Goal: Task Accomplishment & Management: Use online tool/utility

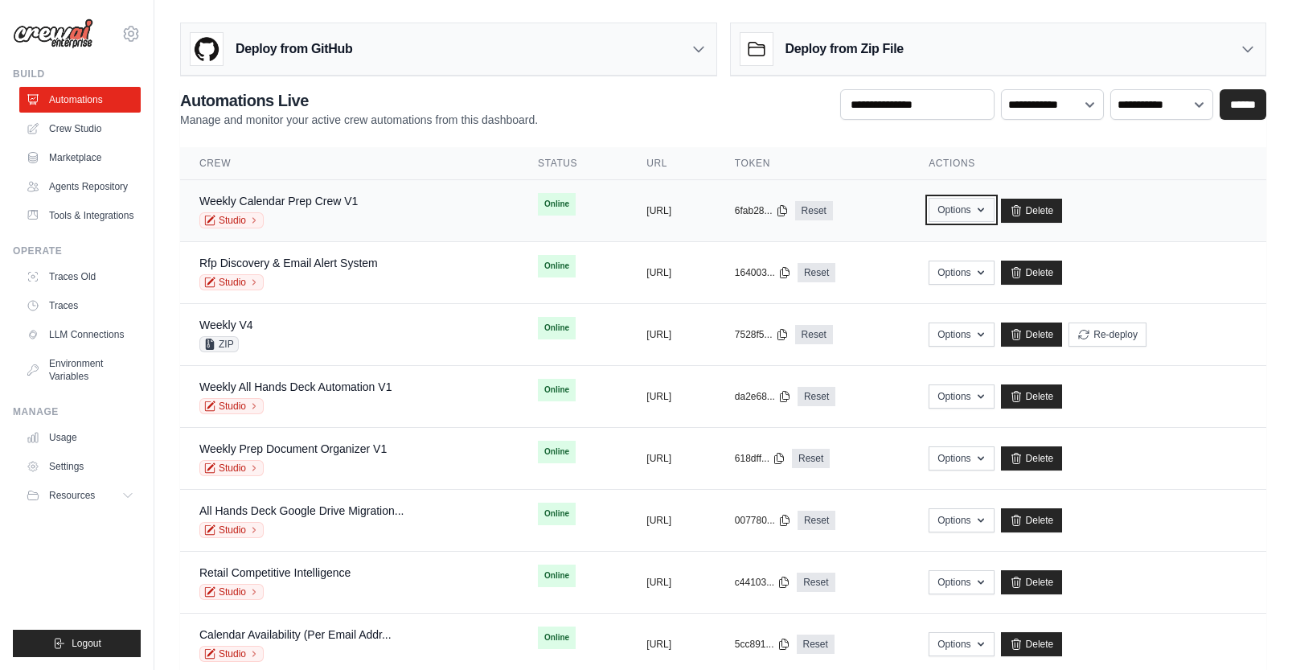
click at [994, 212] on button "Options" at bounding box center [961, 210] width 65 height 24
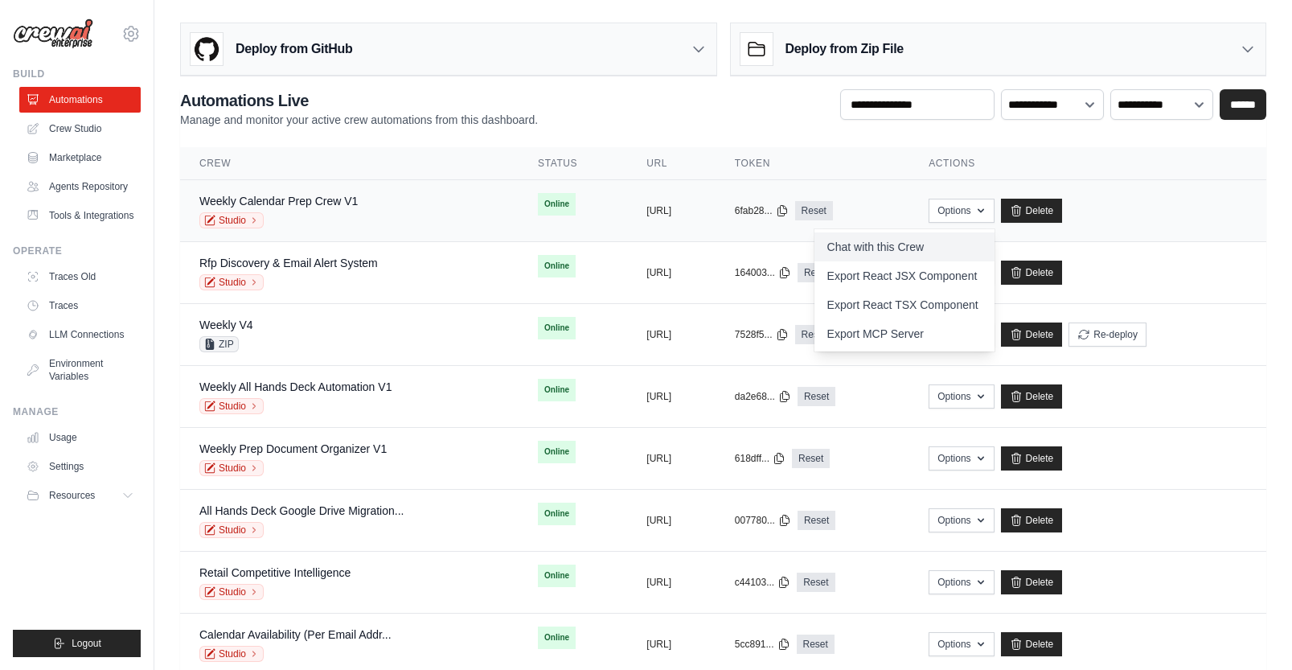
click at [964, 245] on link "Chat with this Crew" at bounding box center [905, 246] width 180 height 29
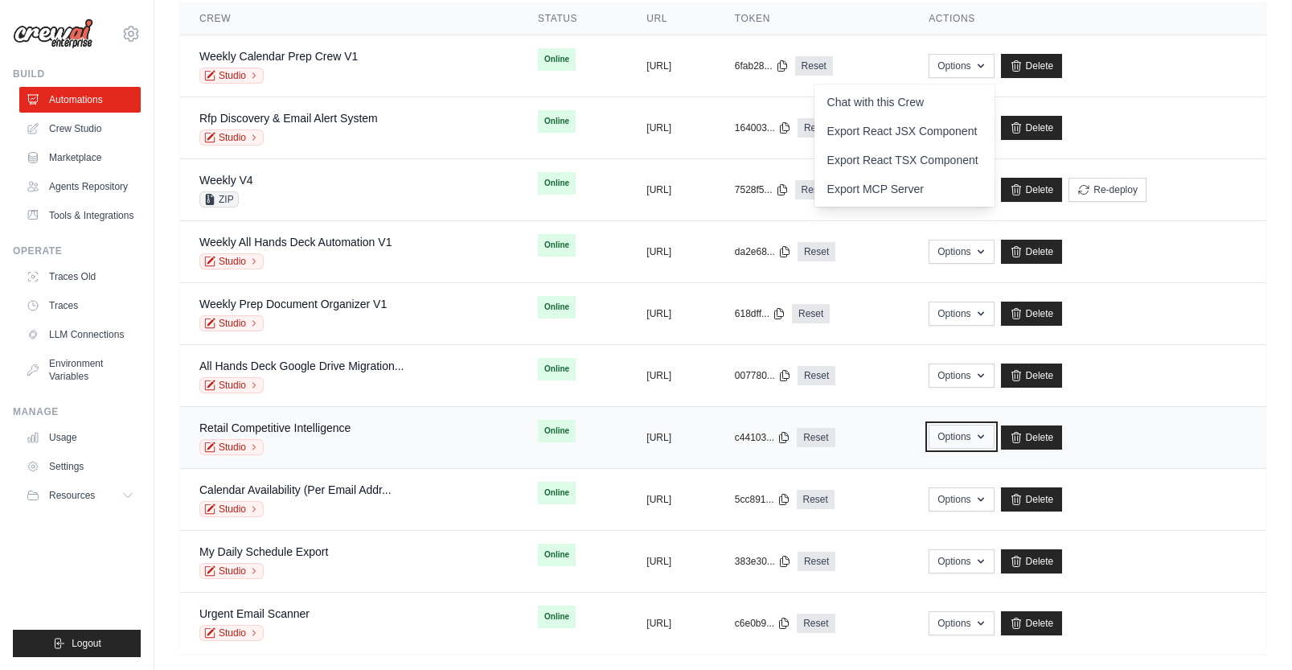
click at [987, 437] on icon "button" at bounding box center [981, 436] width 13 height 13
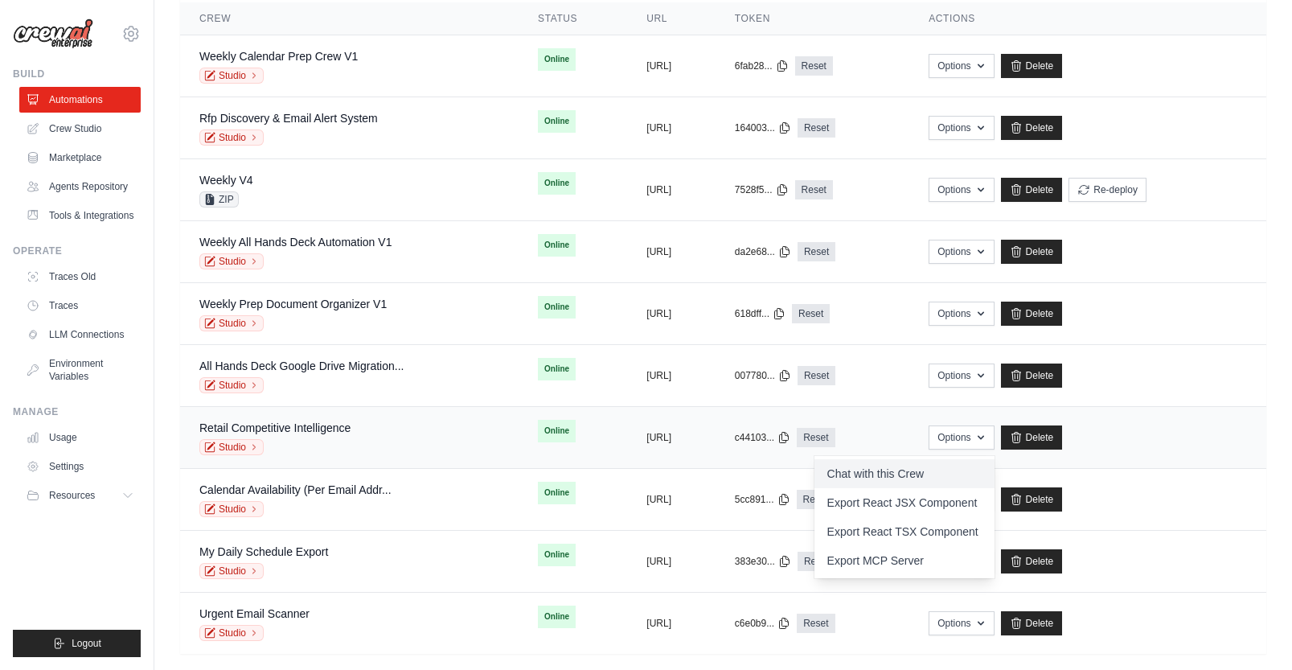
click at [990, 472] on link "Chat with this Crew" at bounding box center [905, 473] width 180 height 29
click at [75, 128] on link "Crew Studio" at bounding box center [81, 129] width 121 height 26
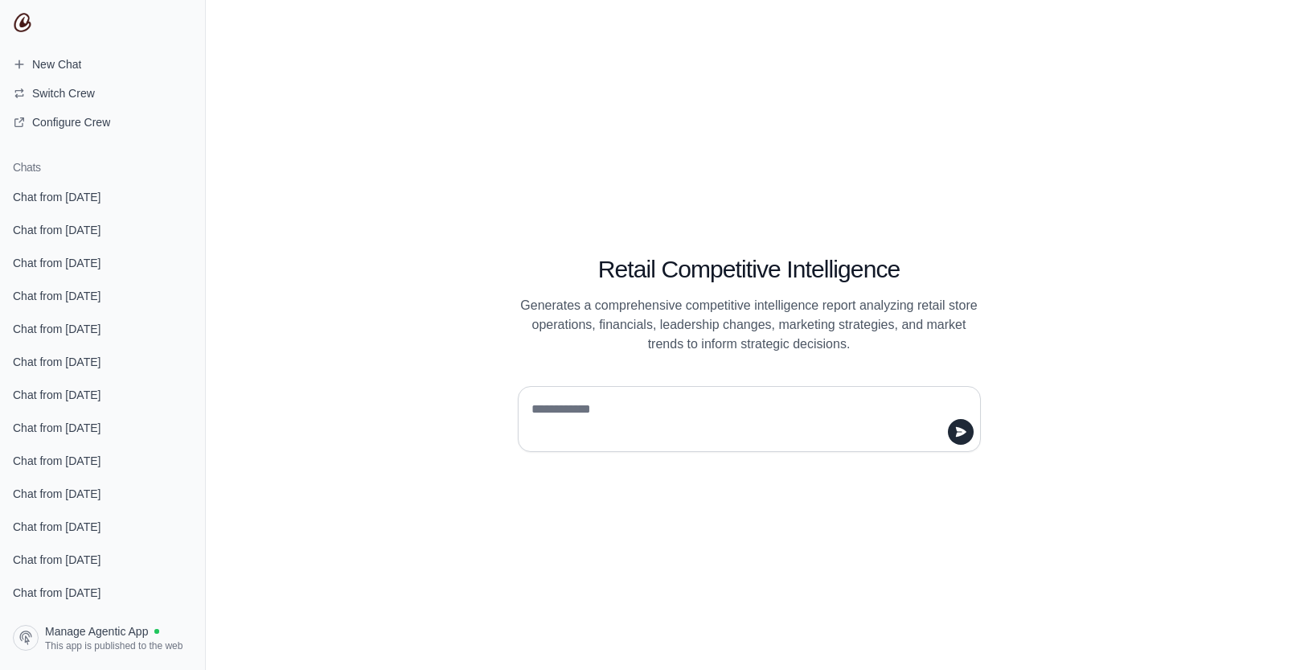
click at [596, 415] on textarea at bounding box center [744, 418] width 433 height 45
type textarea "**********"
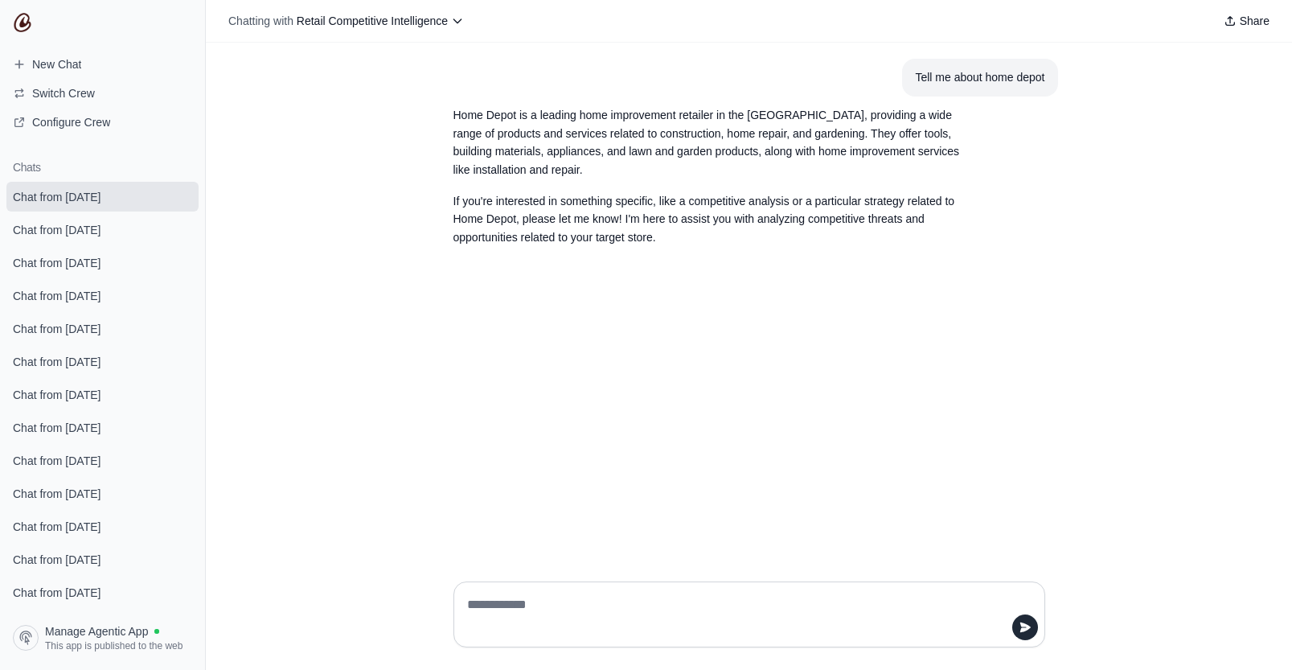
click at [528, 614] on textarea at bounding box center [744, 614] width 561 height 45
type textarea "**********"
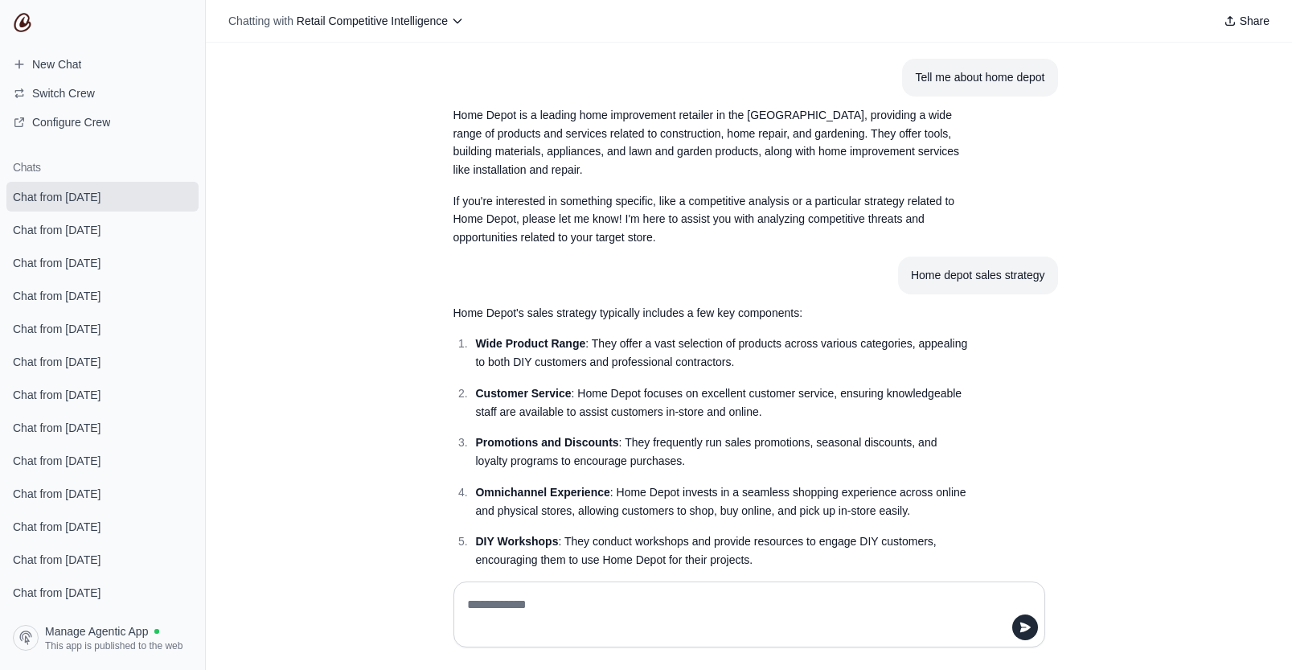
scroll to position [76, 0]
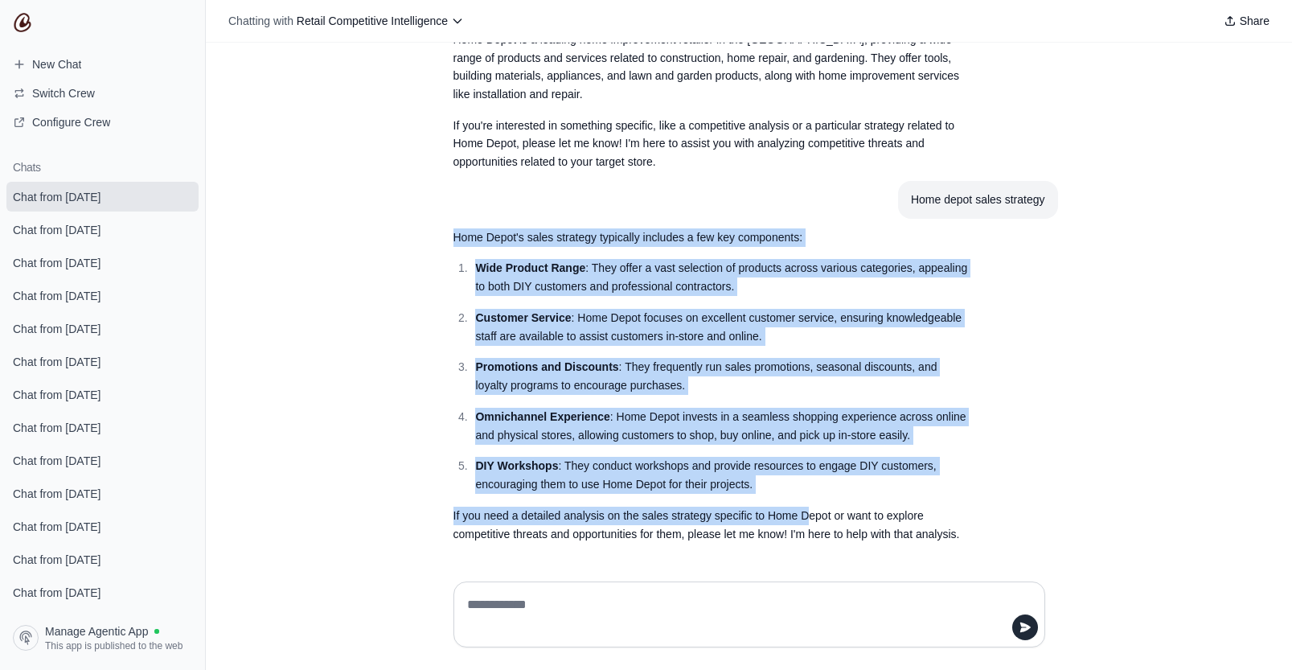
drag, startPoint x: 497, startPoint y: 241, endPoint x: 857, endPoint y: 513, distance: 451.3
click at [825, 522] on section "Home Depot's sales strategy typically includes a few key components: Wide Produ…" at bounding box center [711, 386] width 540 height 335
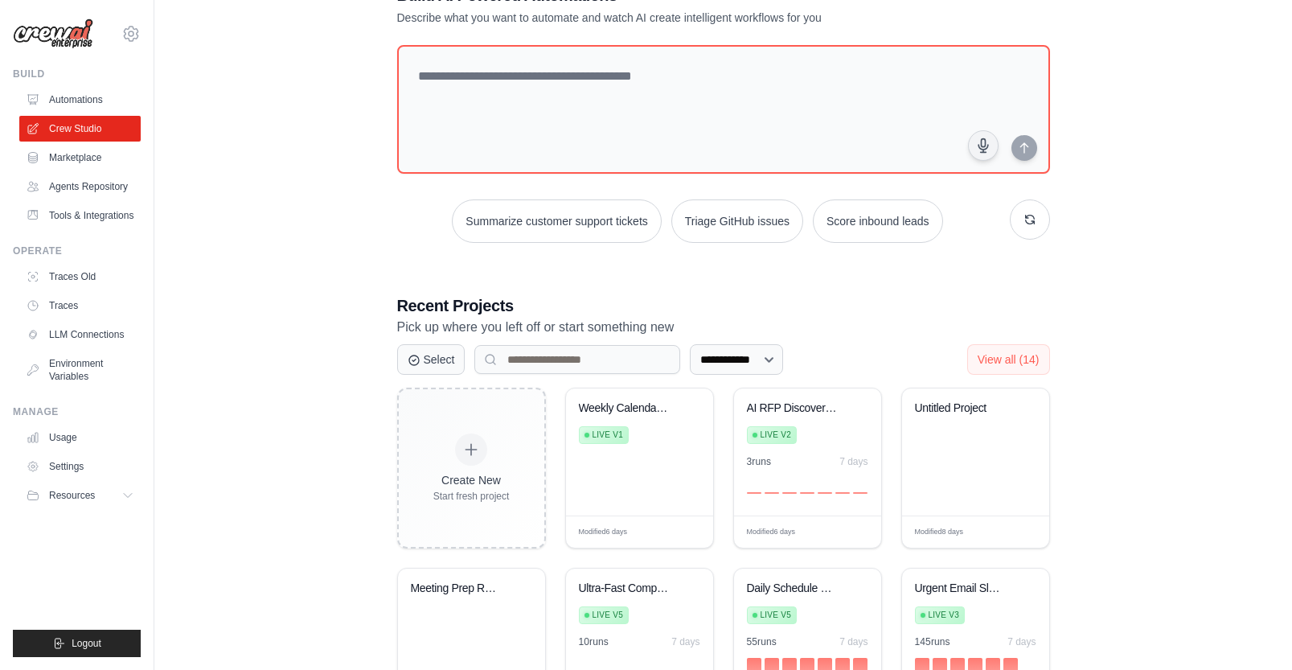
scroll to position [63, 0]
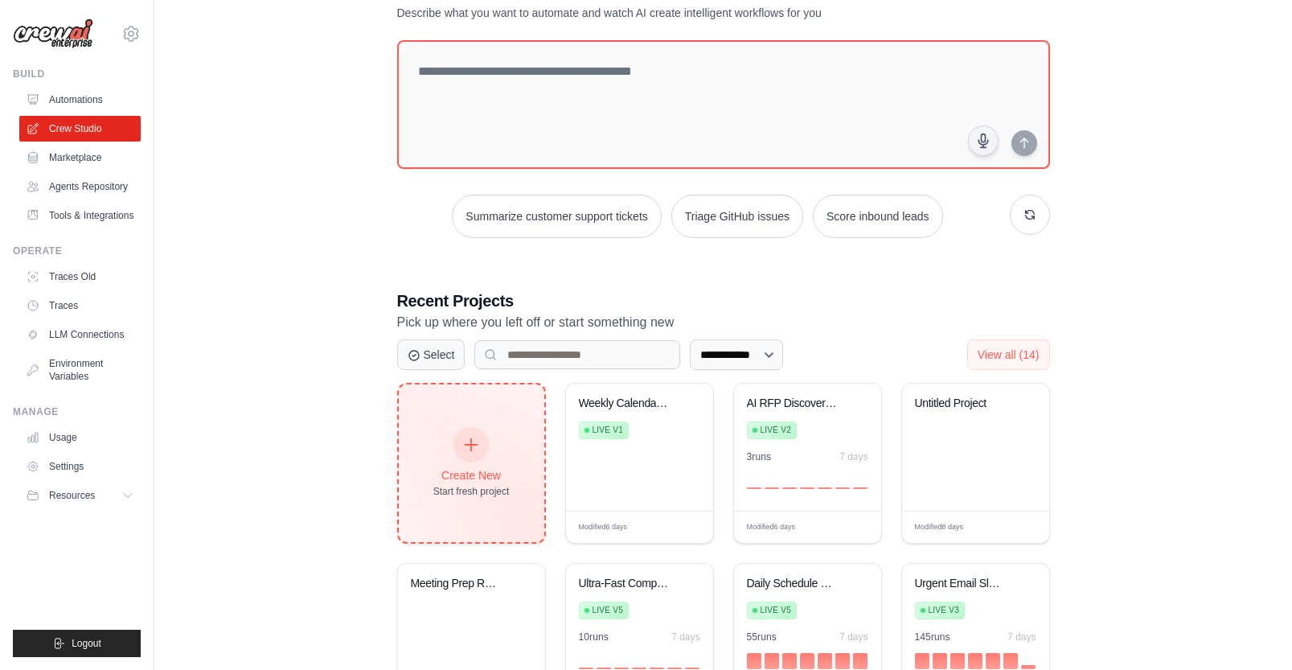
click at [454, 433] on div "Create New Start fresh project" at bounding box center [471, 463] width 76 height 69
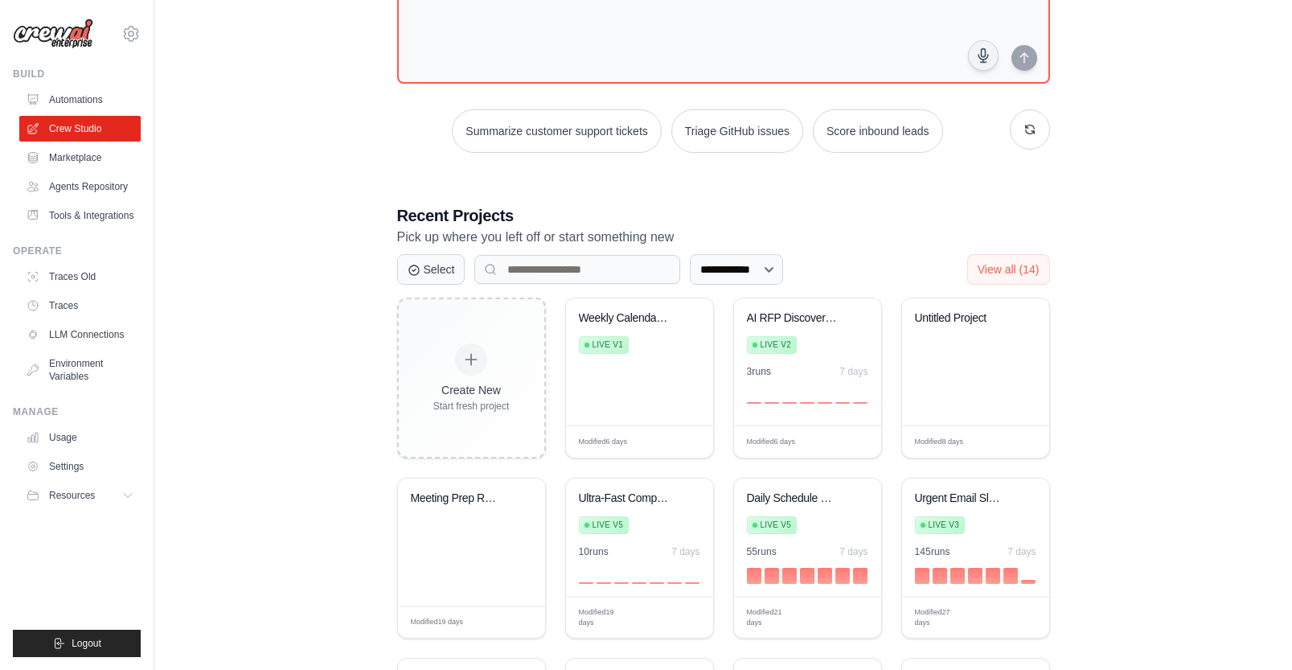
scroll to position [169, 0]
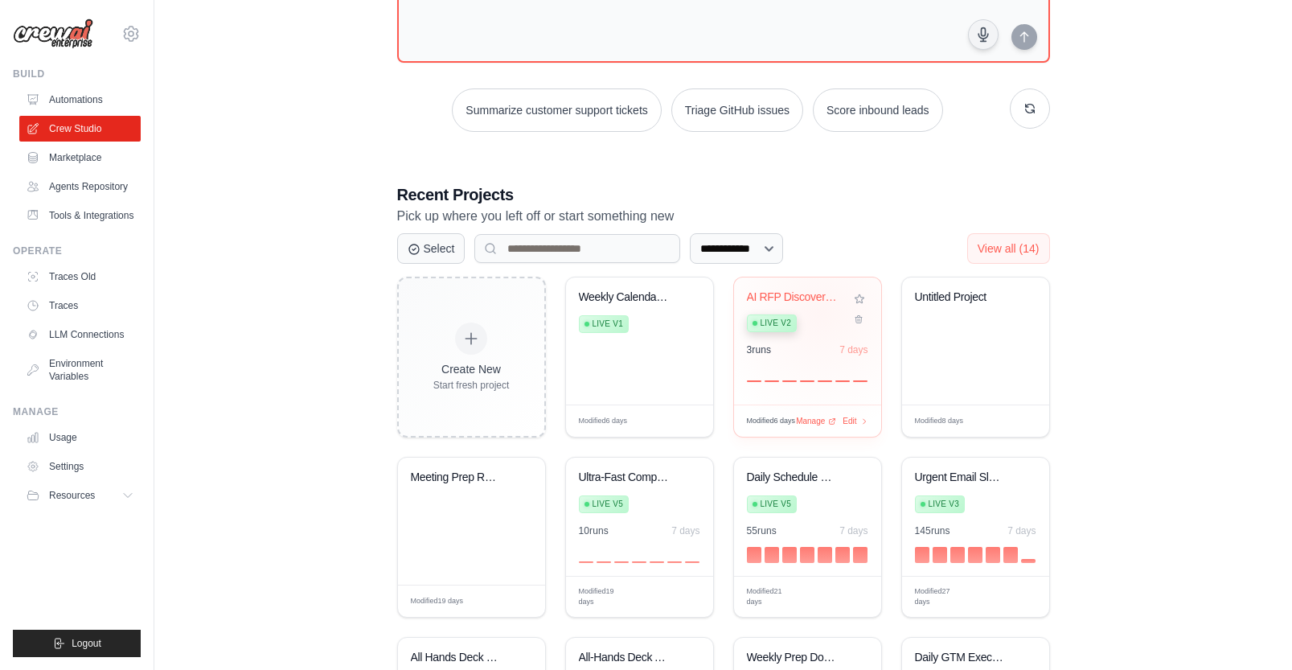
click at [822, 312] on div "Live v2" at bounding box center [795, 322] width 97 height 22
click at [92, 101] on link "Automations" at bounding box center [81, 100] width 121 height 26
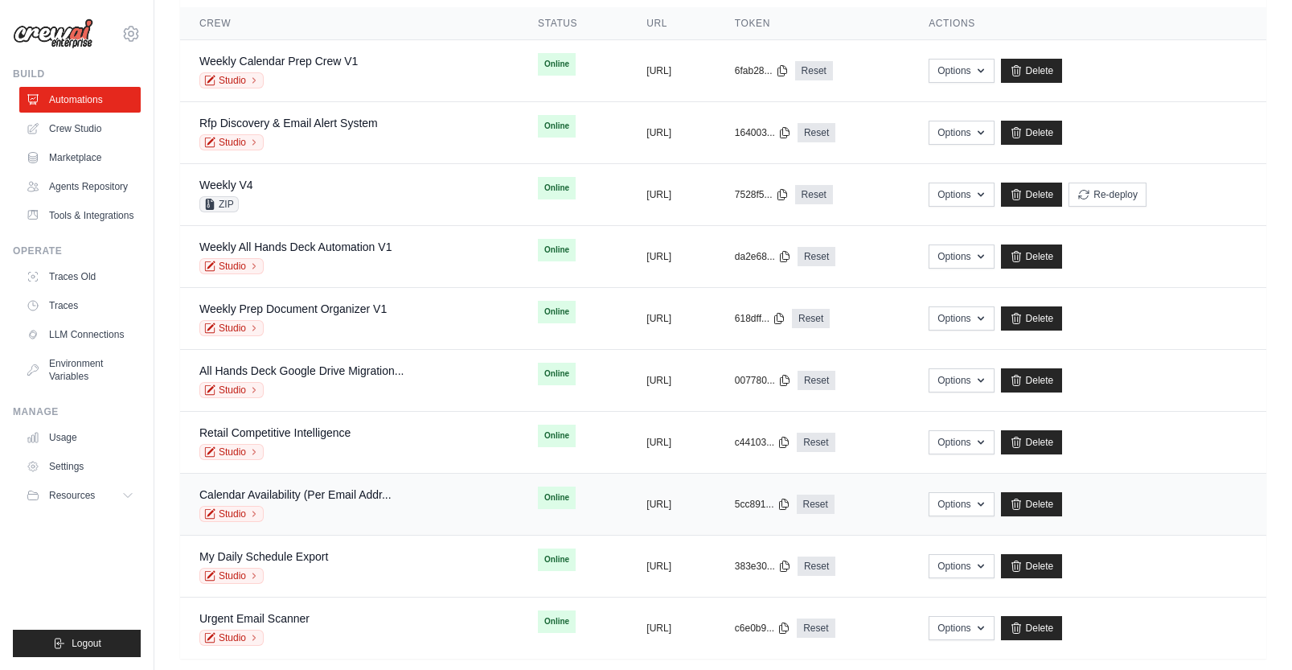
scroll to position [164, 0]
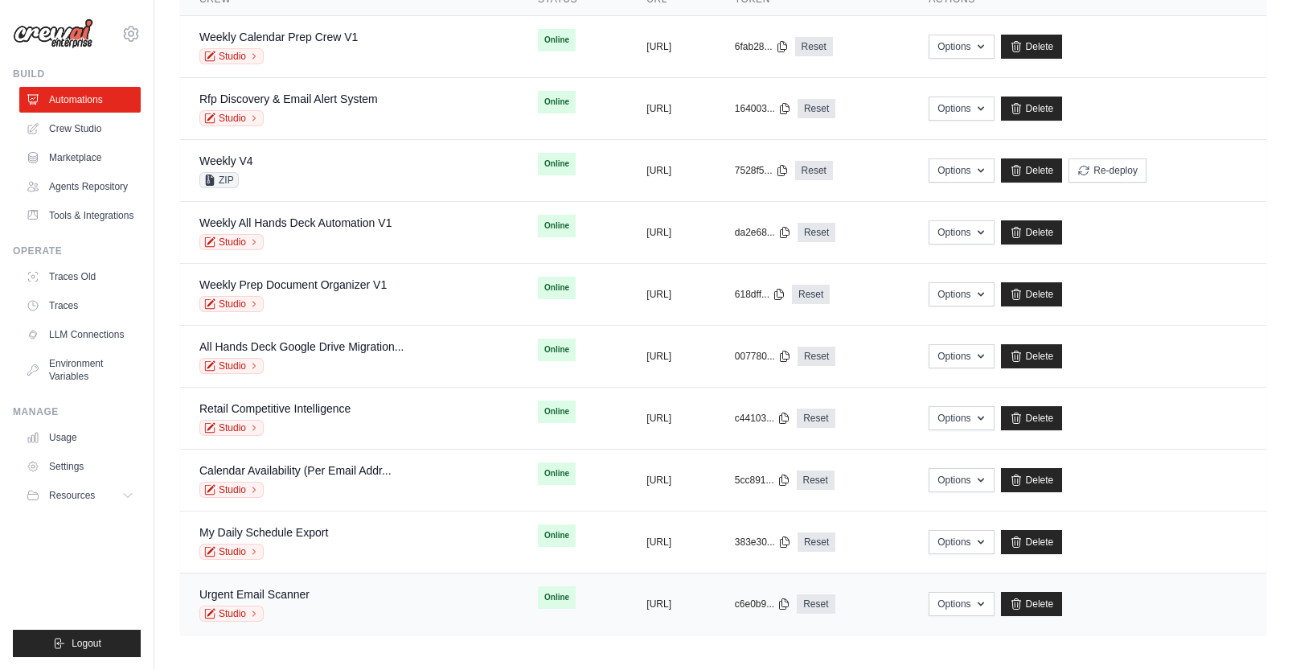
click at [334, 610] on div "Urgent Email Scanner Studio" at bounding box center [349, 603] width 300 height 35
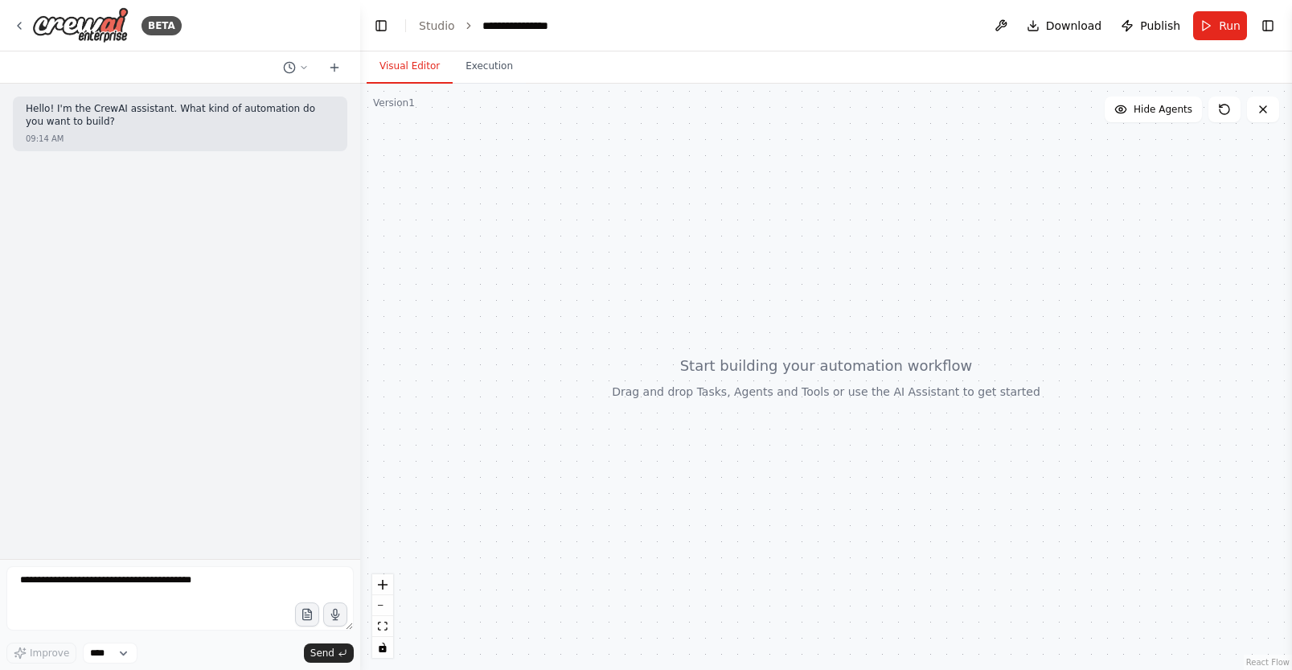
click at [1264, 27] on button "Toggle Right Sidebar" at bounding box center [1268, 25] width 23 height 23
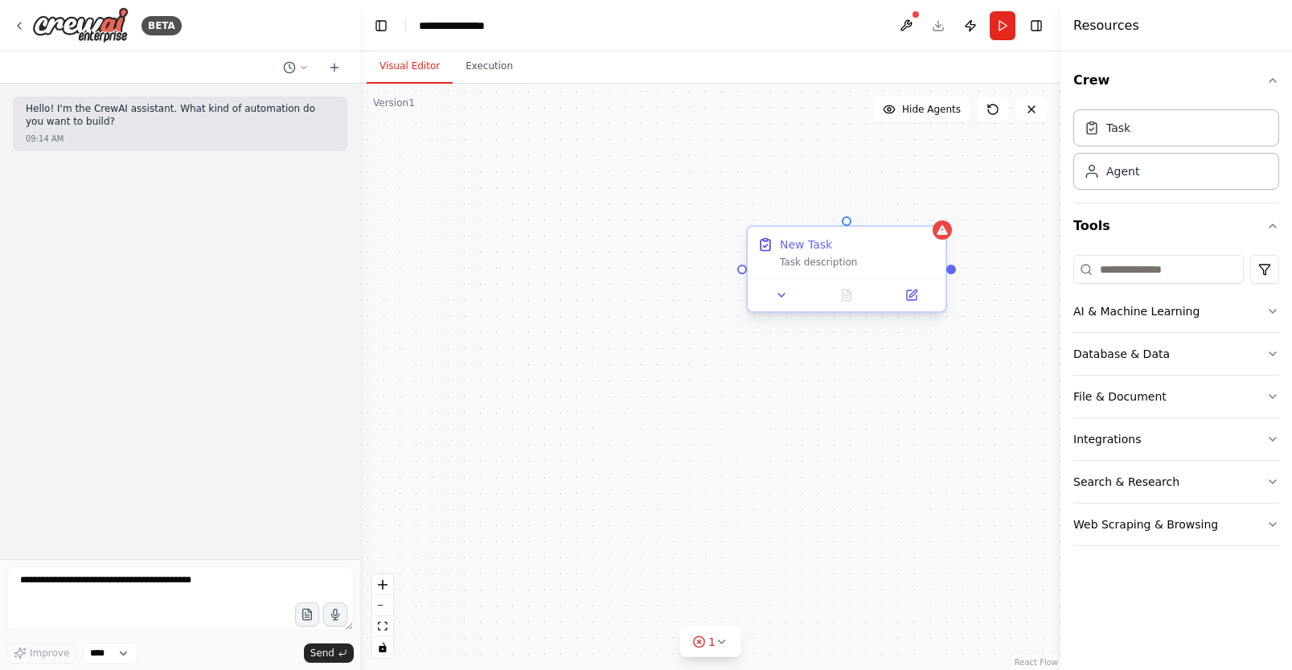
click at [920, 228] on div "New Task Task description" at bounding box center [847, 252] width 198 height 51
click at [932, 212] on icon at bounding box center [934, 212] width 10 height 10
click at [933, 208] on icon at bounding box center [933, 212] width 6 height 9
click at [895, 210] on button "Confirm" at bounding box center [887, 212] width 57 height 19
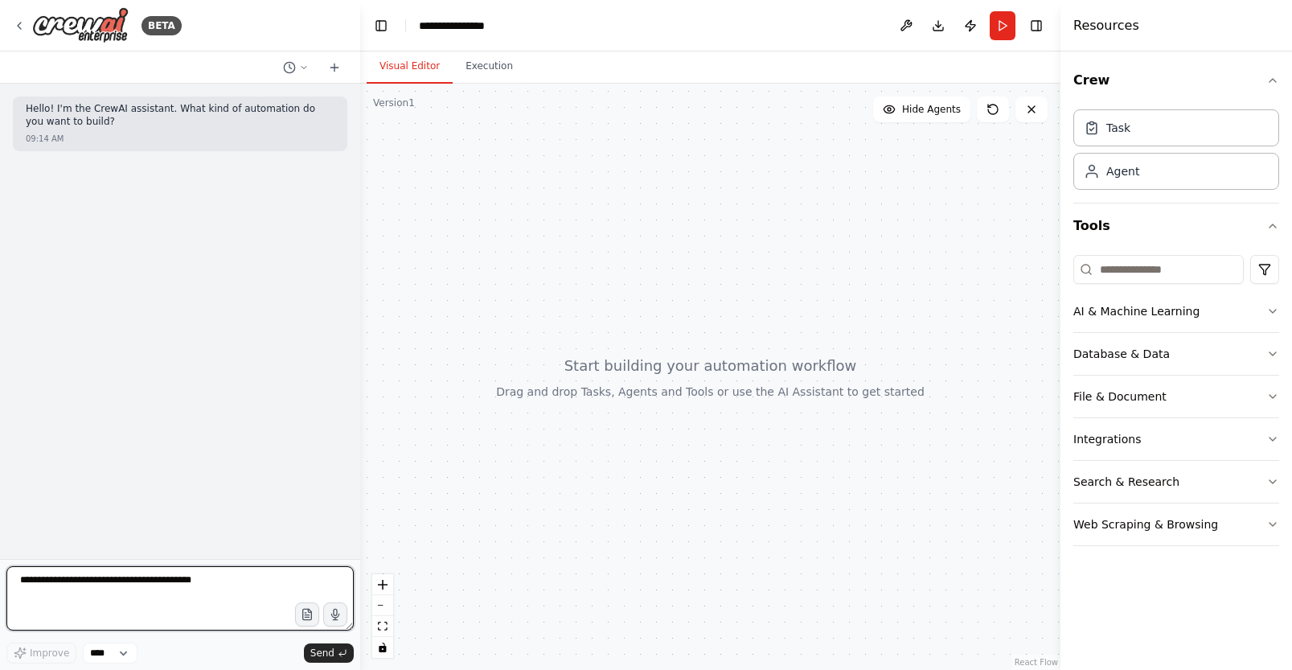
click at [81, 581] on textarea at bounding box center [179, 598] width 347 height 64
type textarea "**********"
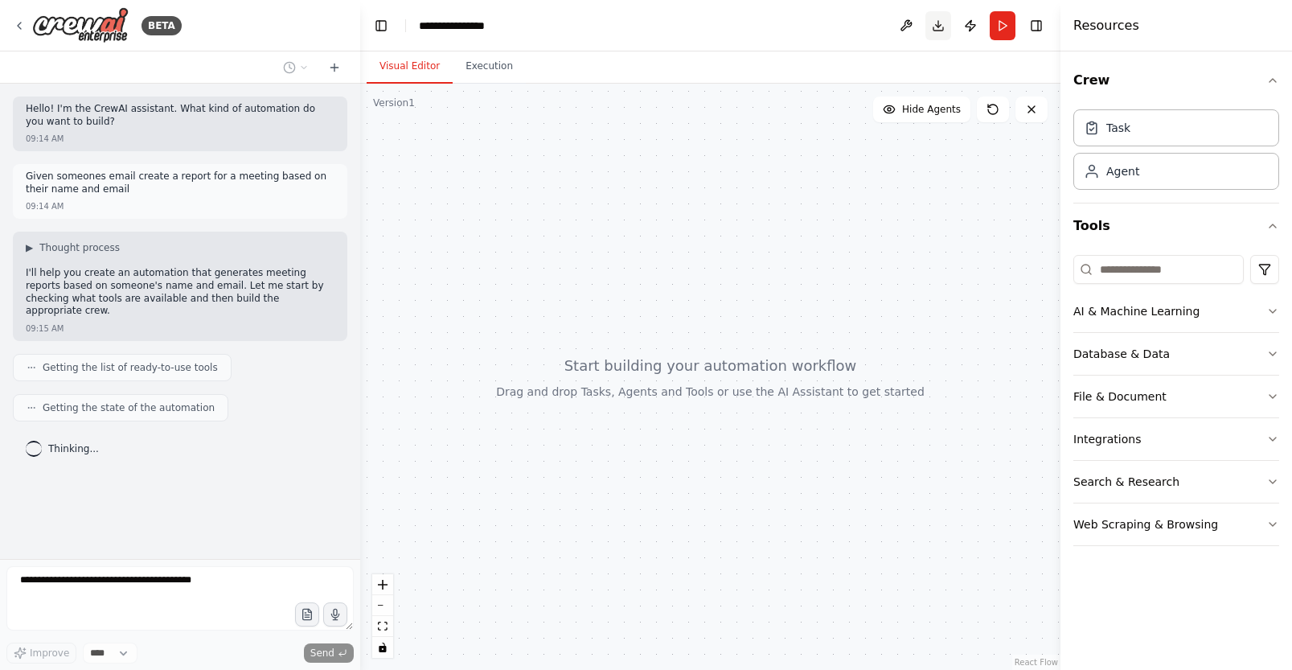
click at [1041, 23] on button "Toggle Right Sidebar" at bounding box center [1036, 25] width 23 height 23
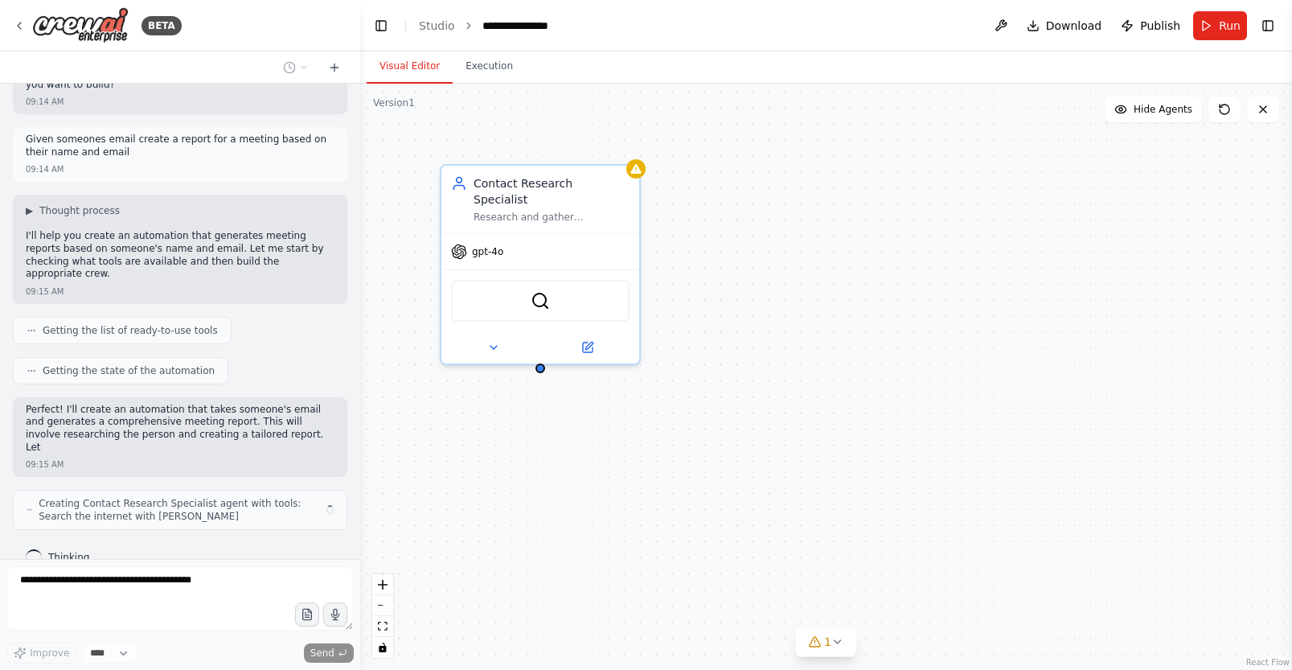
scroll to position [50, 0]
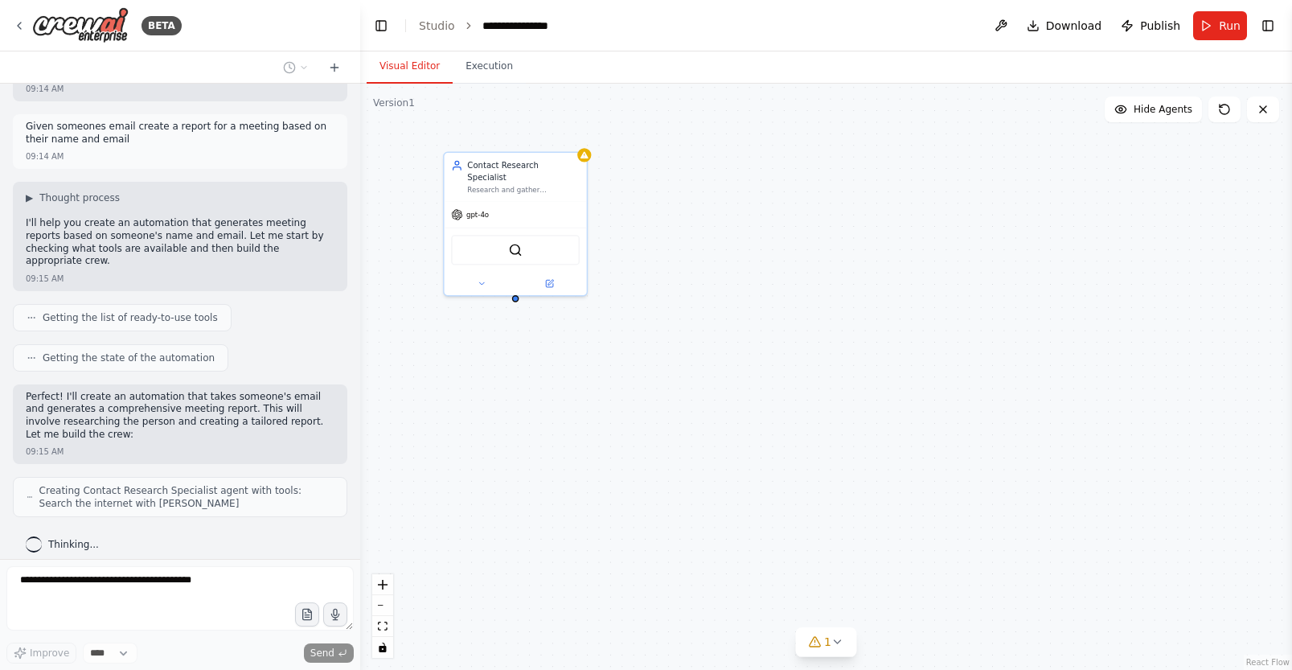
drag, startPoint x: 989, startPoint y: 493, endPoint x: 919, endPoint y: 453, distance: 80.7
click at [919, 453] on div "Contact Research Specialist Research and gather comprehensive information about…" at bounding box center [826, 377] width 932 height 586
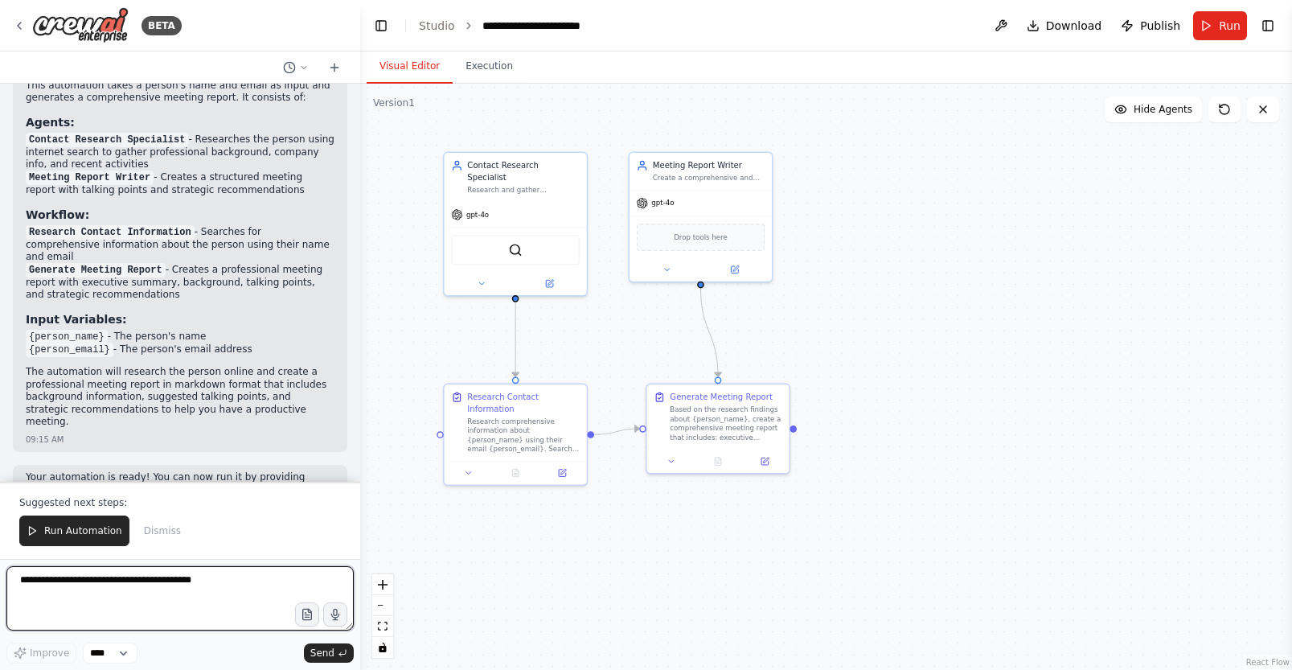
scroll to position [884, 0]
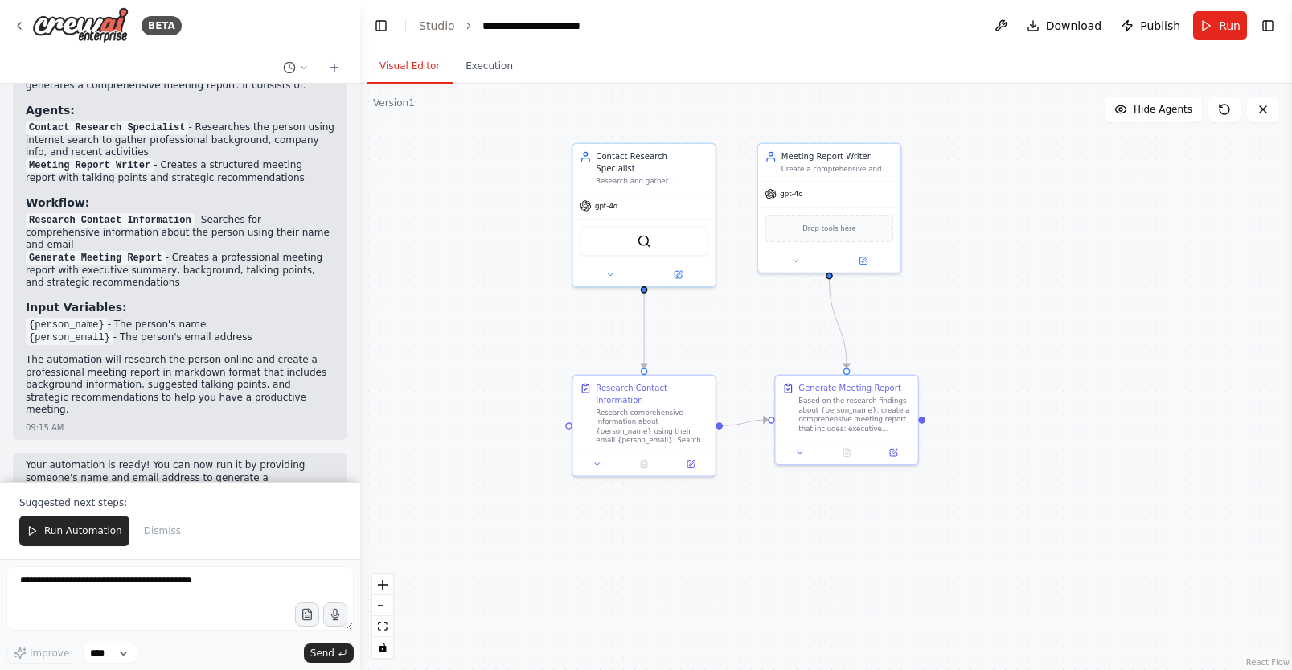
drag, startPoint x: 971, startPoint y: 345, endPoint x: 982, endPoint y: 345, distance: 11.3
click at [982, 345] on div ".deletable-edge-delete-btn { width: 20px; height: 20px; border: 0px solid #ffff…" at bounding box center [826, 377] width 932 height 586
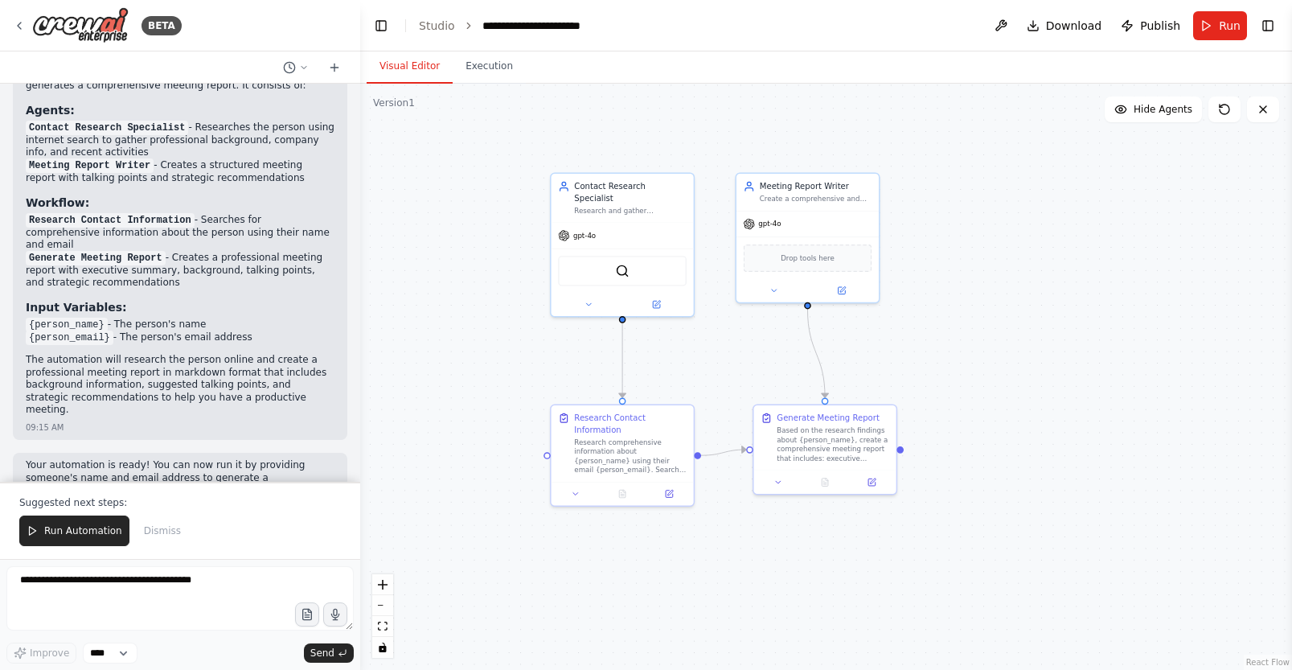
click at [947, 347] on div ".deletable-edge-delete-btn { width: 20px; height: 20px; border: 0px solid #ffff…" at bounding box center [826, 377] width 932 height 586
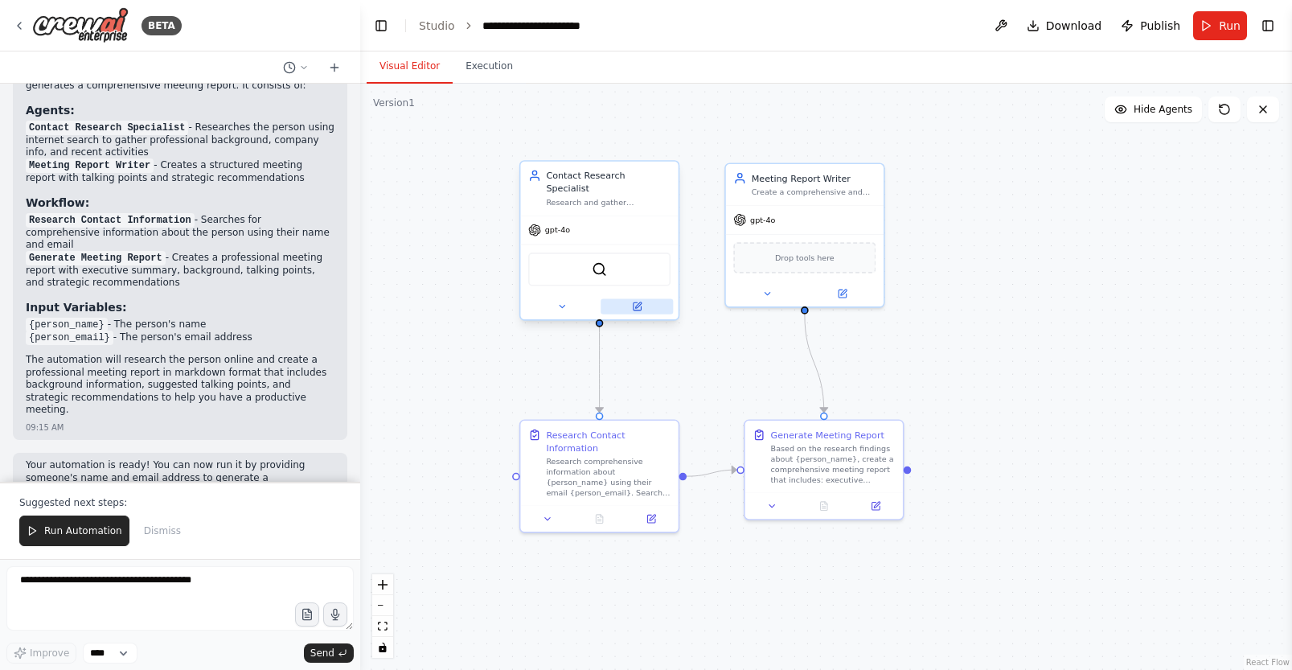
click at [635, 302] on icon at bounding box center [637, 307] width 10 height 10
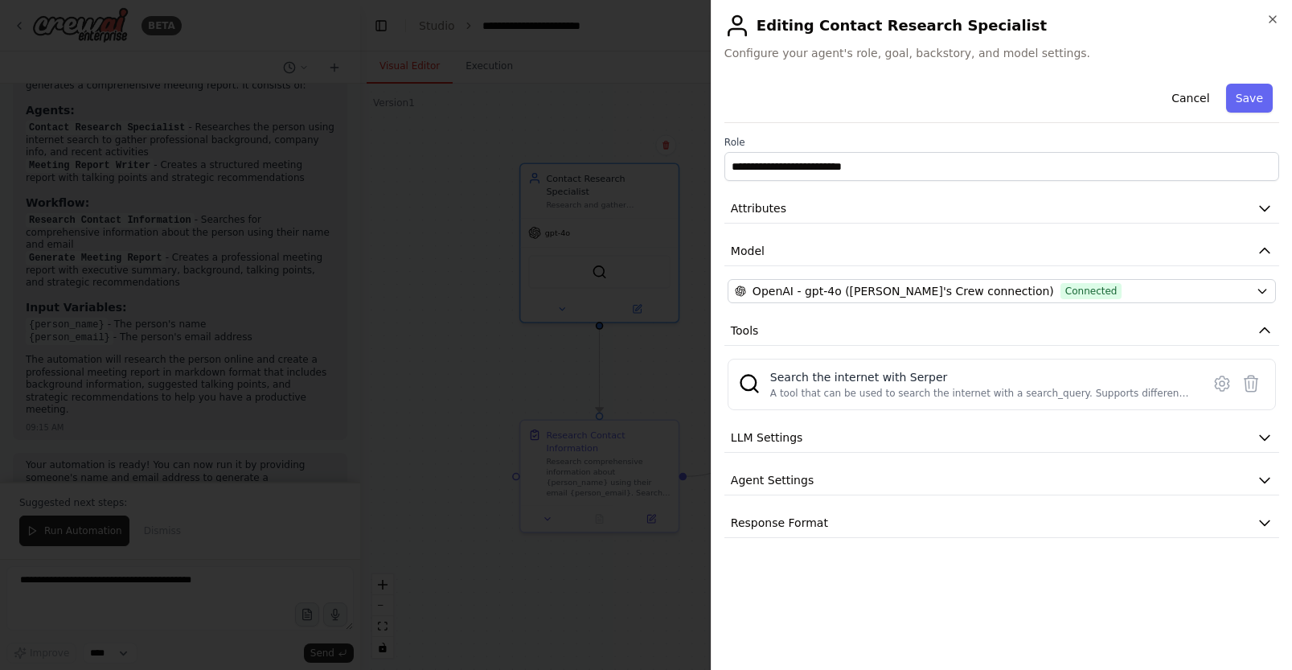
click at [1273, 21] on icon "button" at bounding box center [1272, 19] width 13 height 13
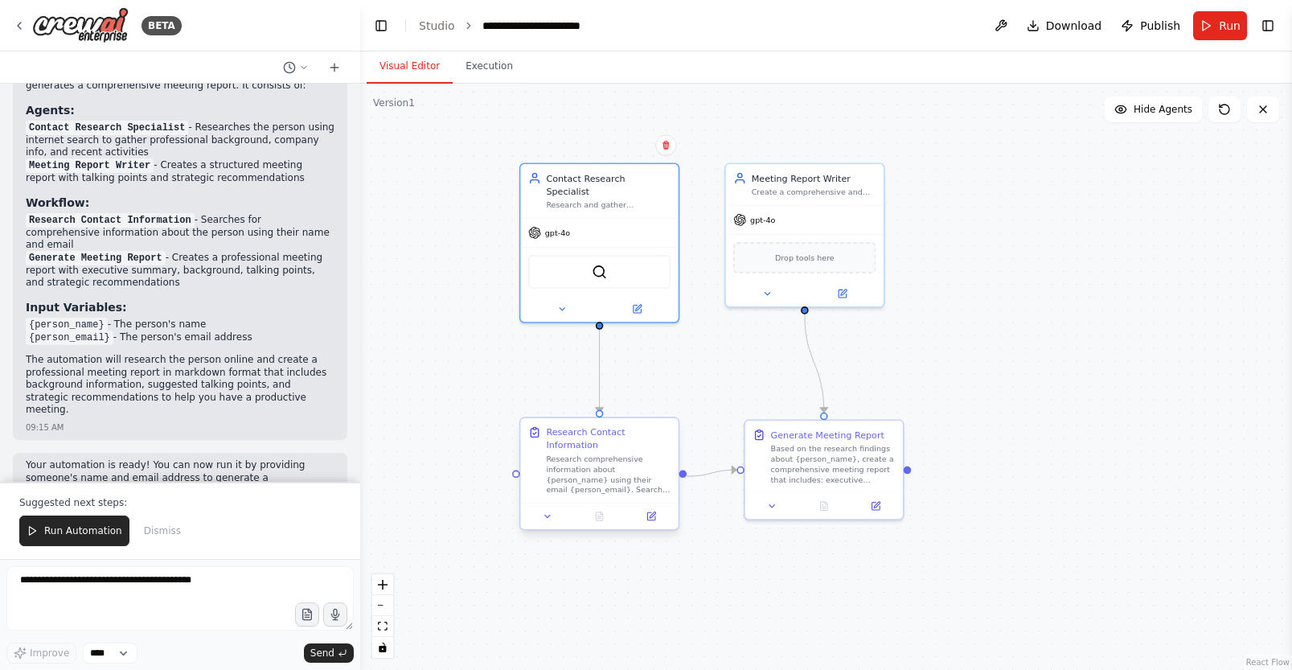
click at [647, 527] on div at bounding box center [599, 516] width 158 height 27
click at [650, 520] on icon at bounding box center [652, 516] width 10 height 10
click at [654, 516] on icon at bounding box center [651, 516] width 8 height 8
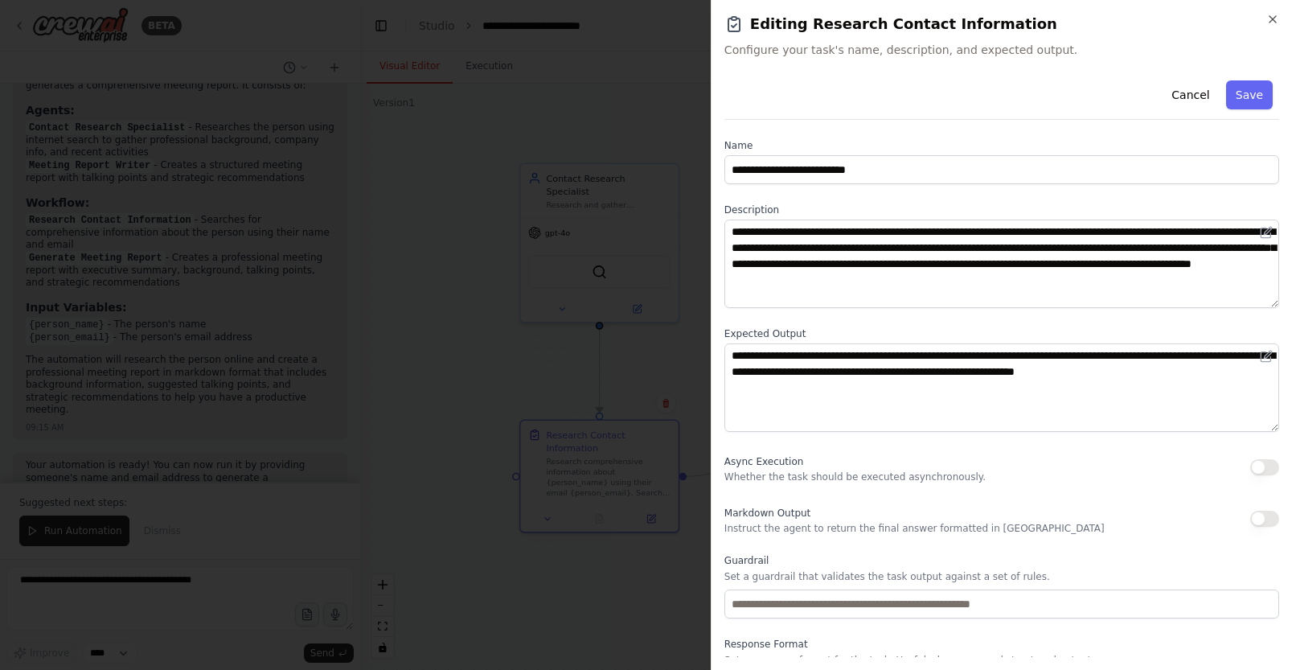
scroll to position [56, 0]
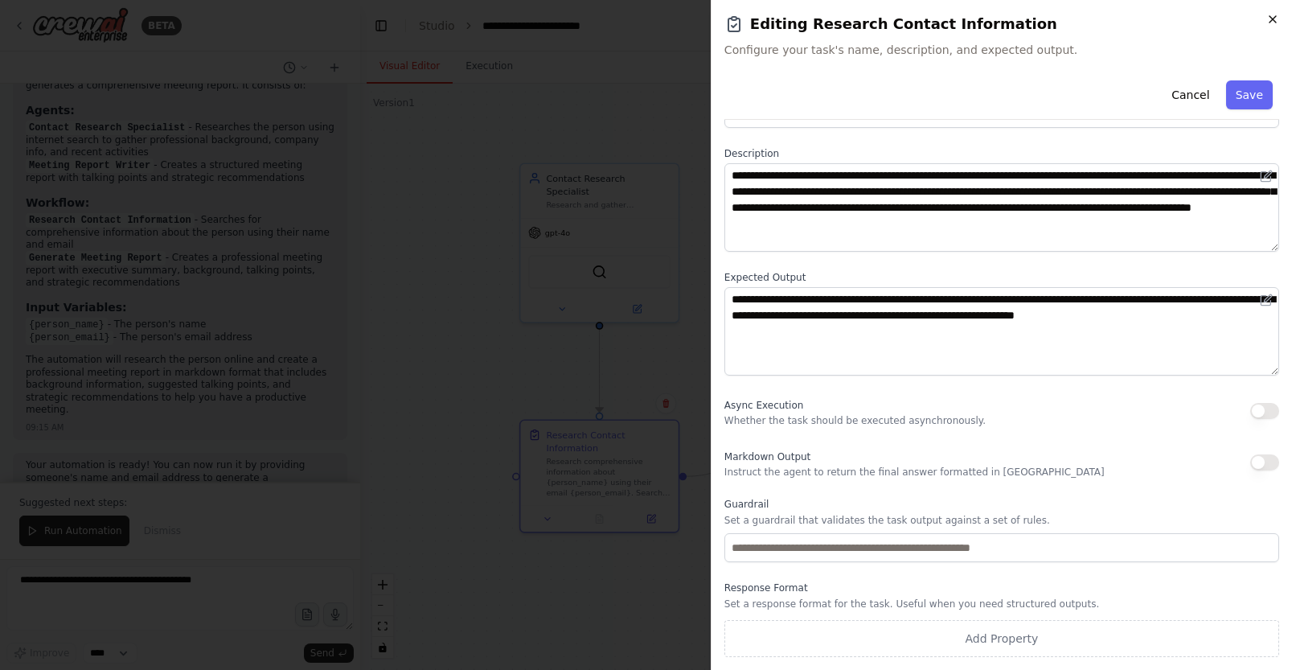
click at [1275, 16] on icon "button" at bounding box center [1273, 19] width 6 height 6
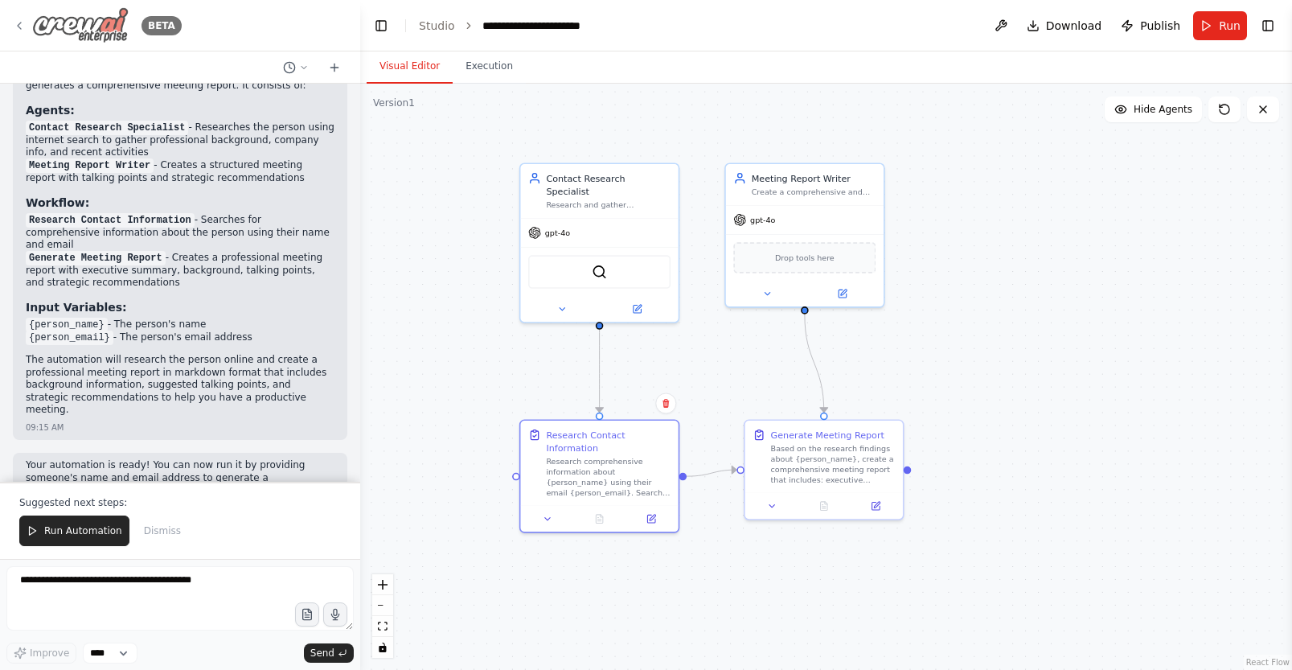
click at [16, 23] on icon at bounding box center [19, 25] width 13 height 13
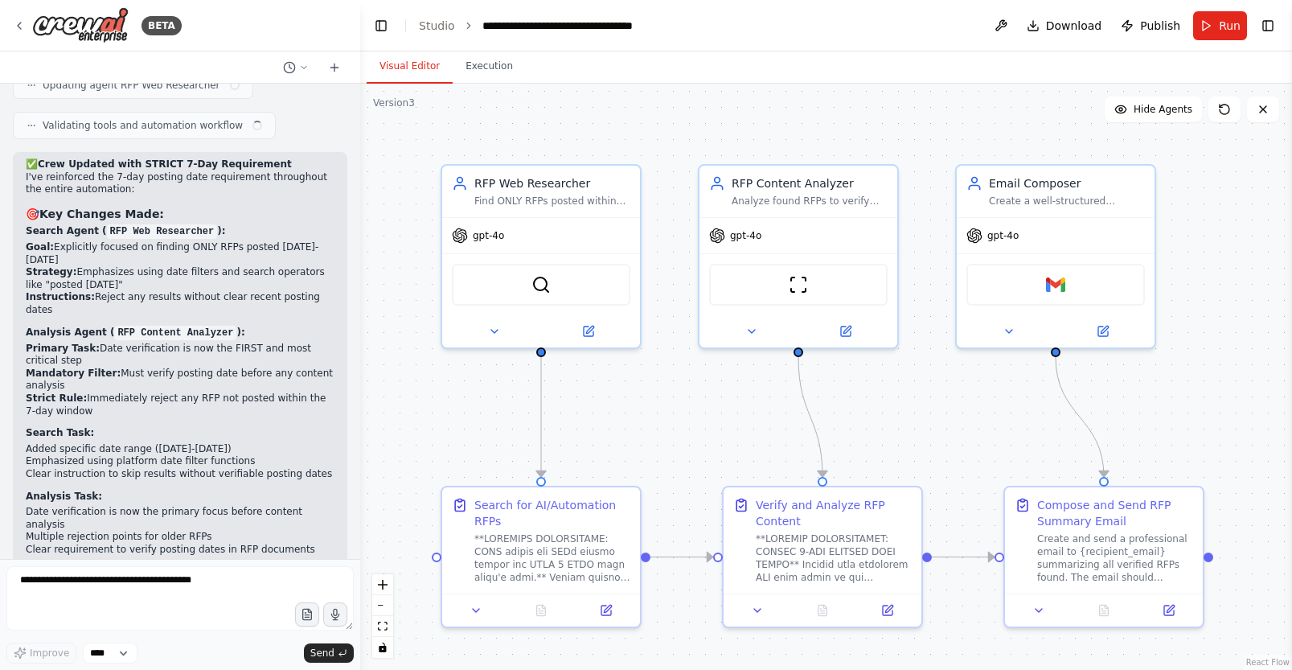
scroll to position [6494, 0]
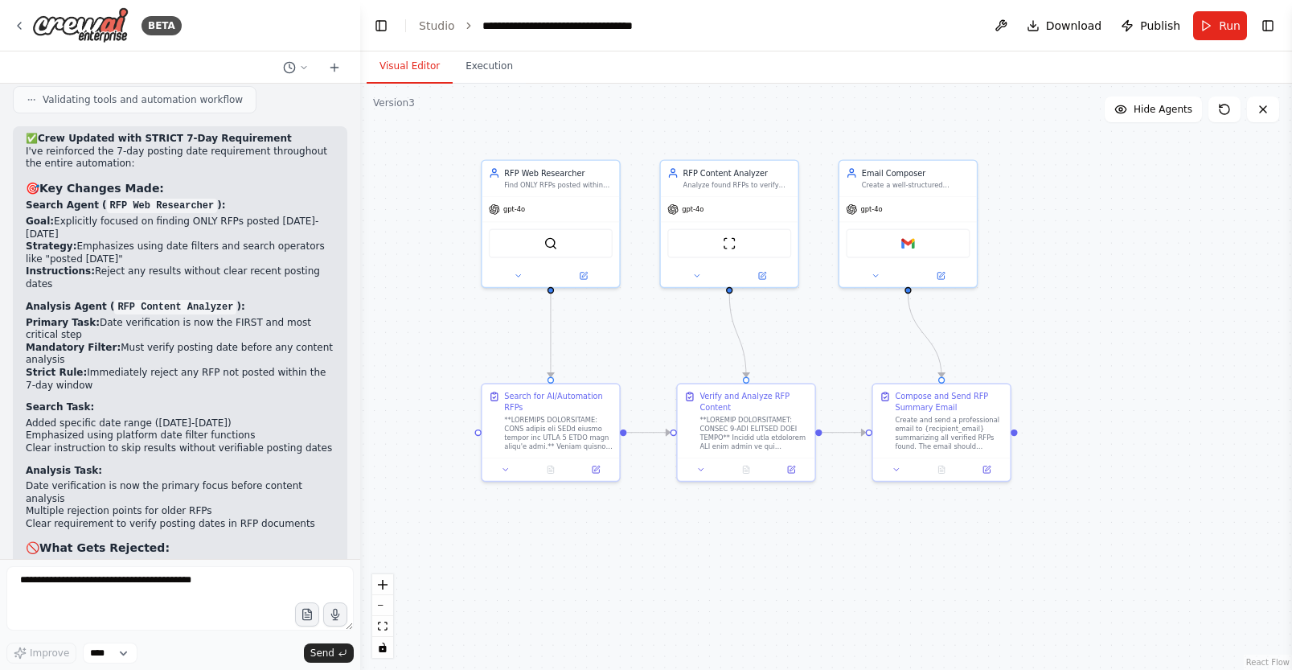
drag, startPoint x: 915, startPoint y: 411, endPoint x: 871, endPoint y: 347, distance: 77.4
click at [871, 347] on div ".deletable-edge-delete-btn { width: 20px; height: 20px; border: 0px solid #ffff…" at bounding box center [826, 377] width 932 height 586
click at [580, 273] on icon at bounding box center [583, 273] width 6 height 6
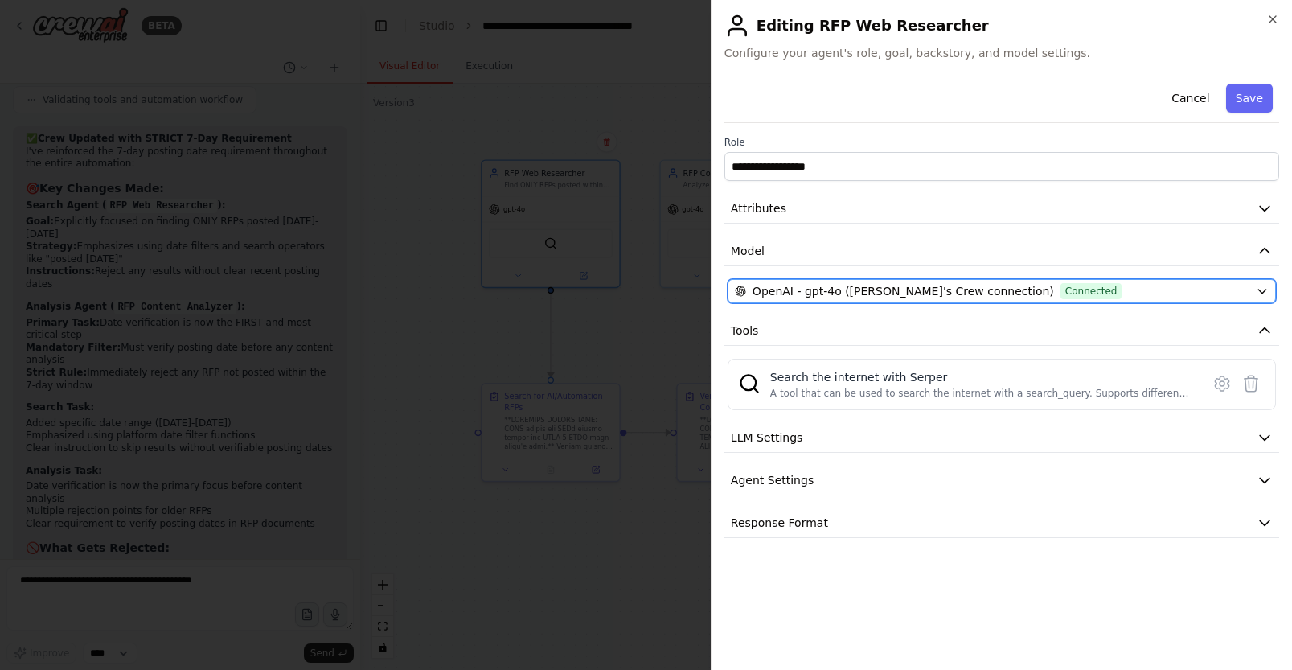
click at [1241, 298] on div "OpenAI - gpt-4o (Jason's Crew connection) Connected" at bounding box center [992, 291] width 515 height 16
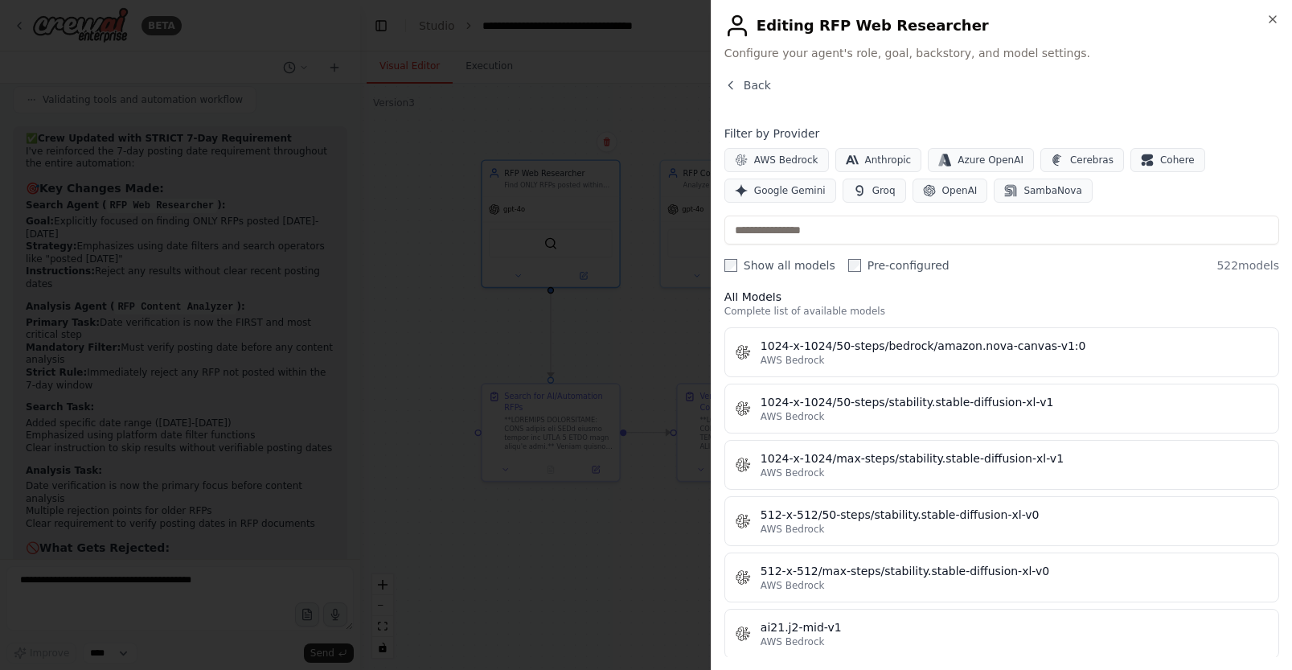
scroll to position [0, 0]
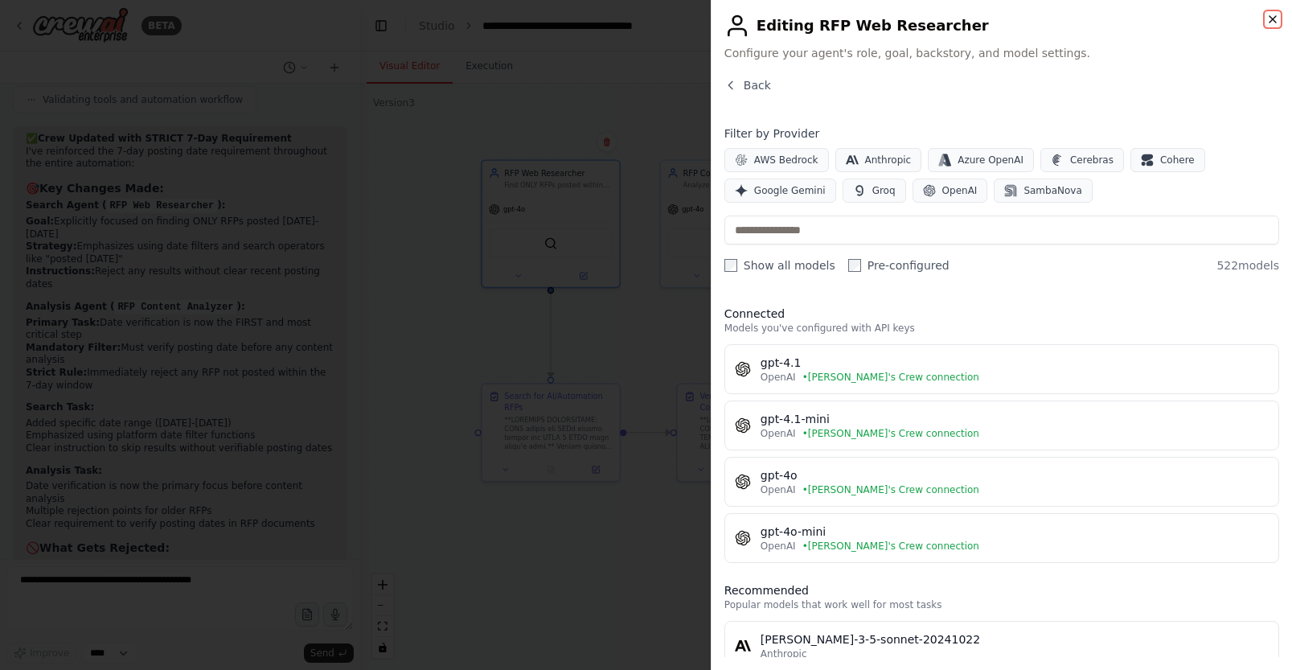
click at [1273, 14] on icon "button" at bounding box center [1272, 19] width 13 height 13
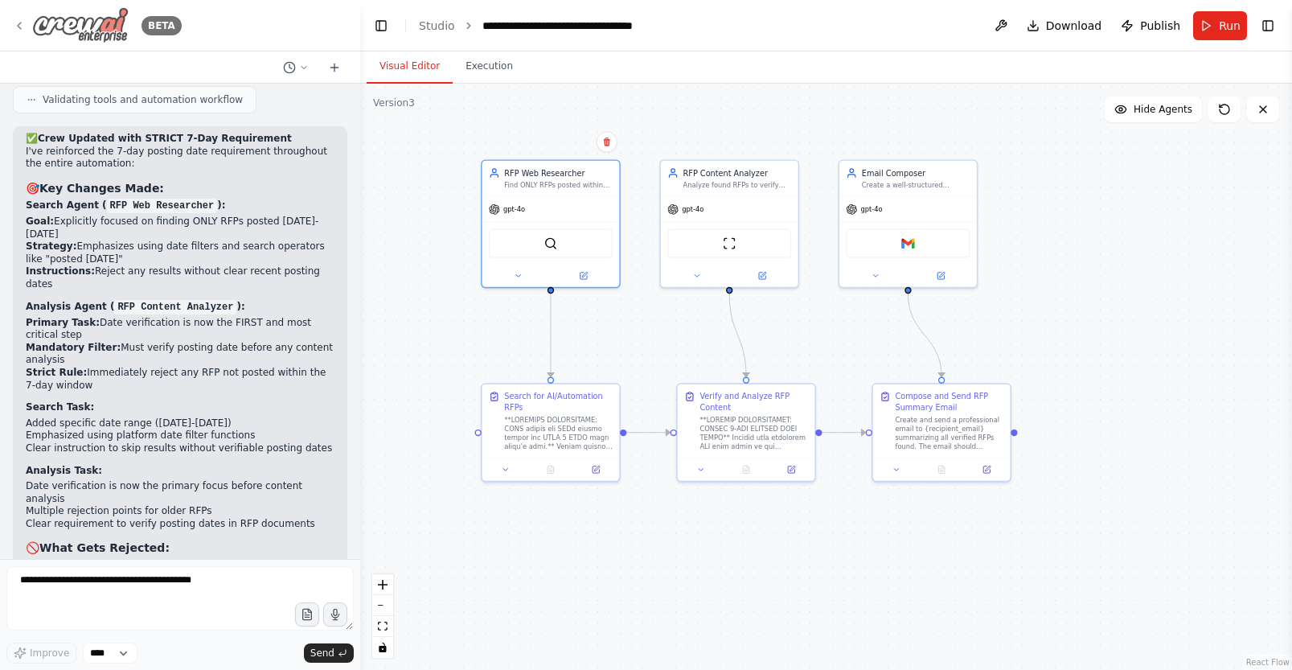
click at [15, 23] on icon at bounding box center [19, 25] width 13 height 13
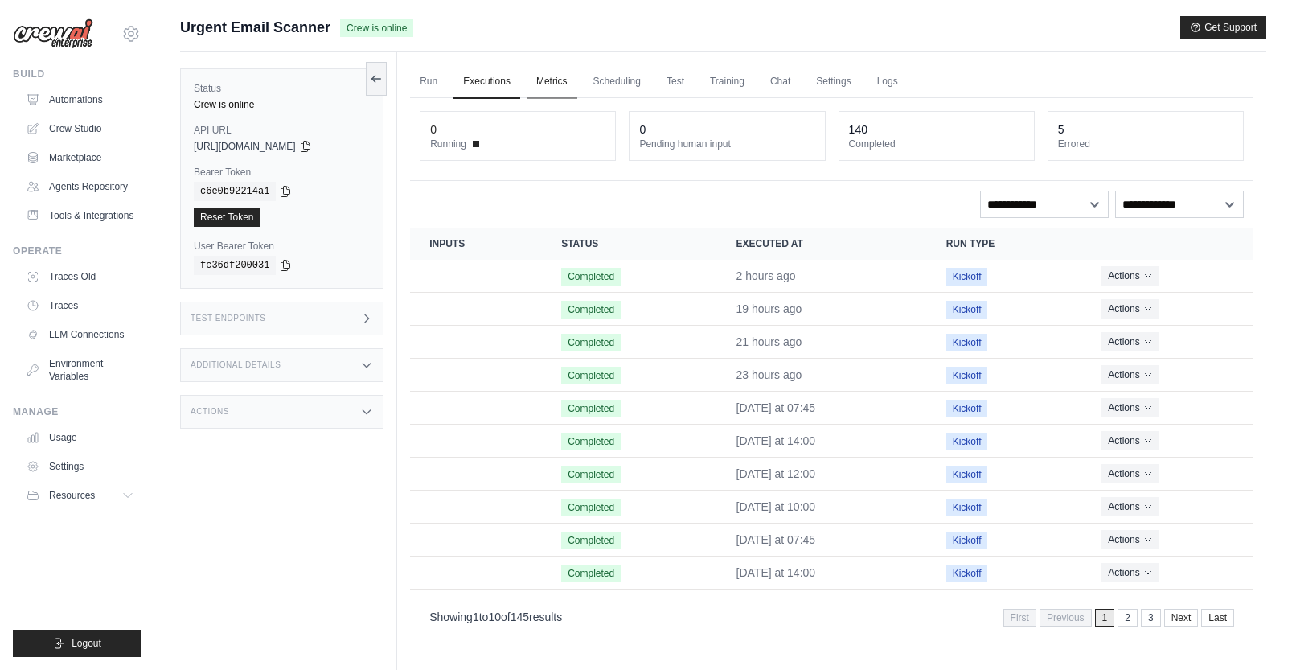
click at [554, 74] on link "Metrics" at bounding box center [552, 82] width 51 height 34
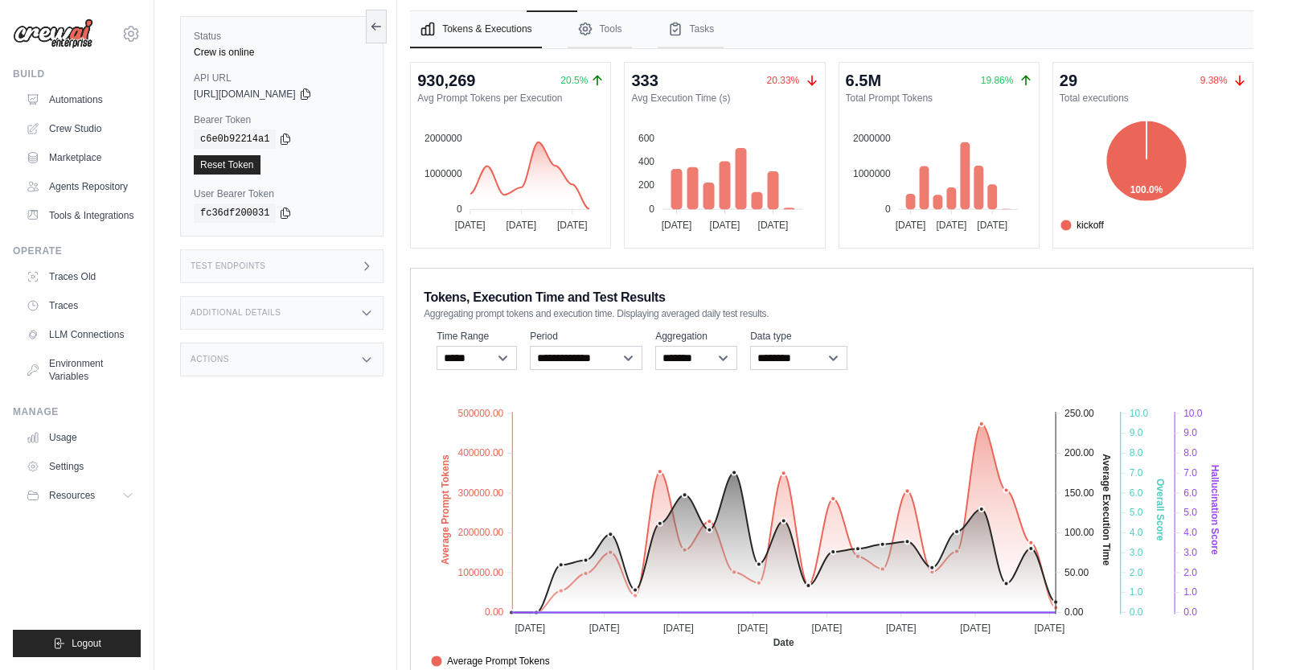
scroll to position [90, 0]
